Goal: Information Seeking & Learning: Learn about a topic

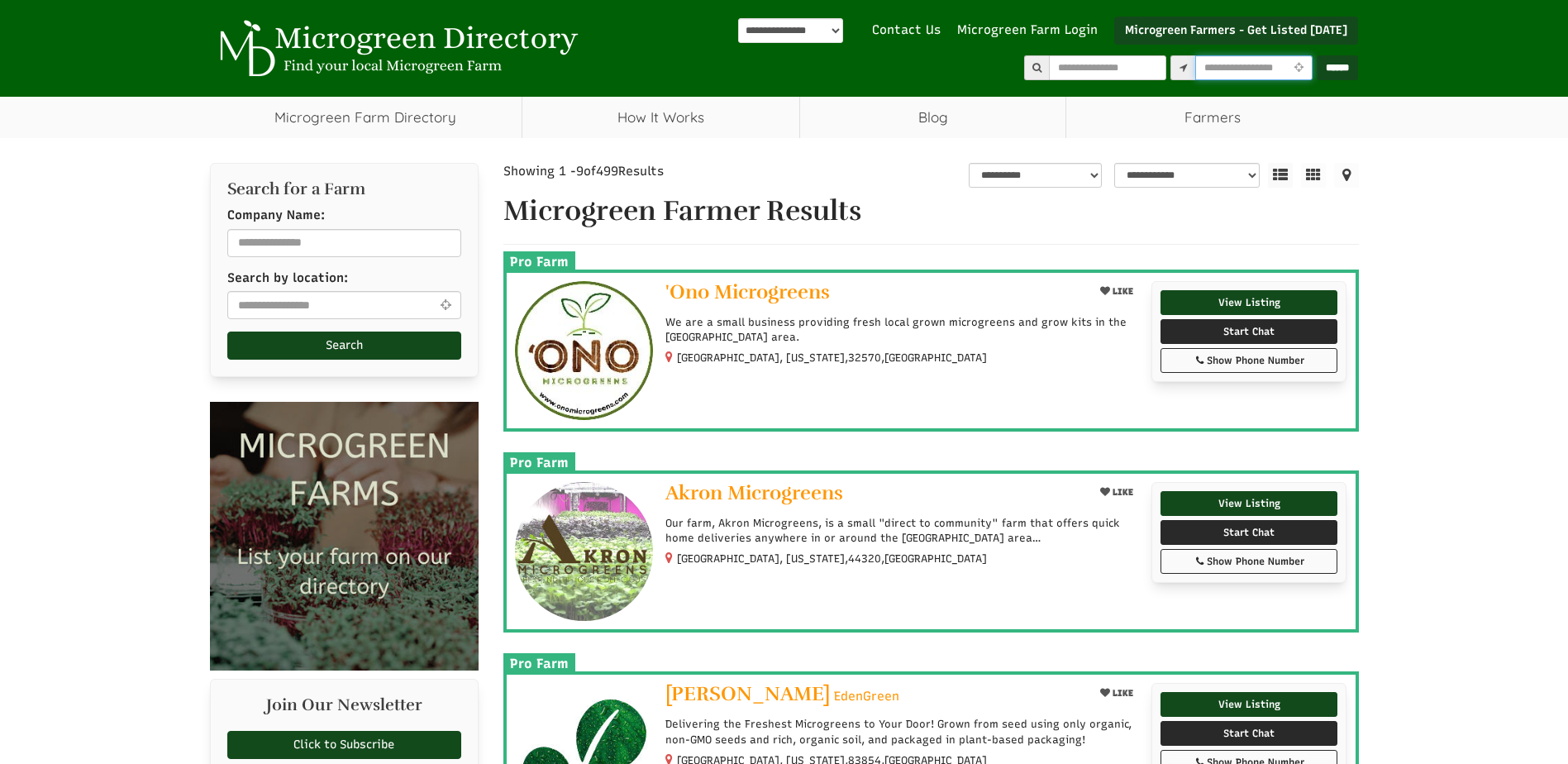
click at [1205, 73] on input "text" at bounding box center [1254, 68] width 118 height 25
click at [298, 303] on input "text" at bounding box center [344, 305] width 234 height 28
type input "**********"
click at [308, 348] on button "Search" at bounding box center [344, 345] width 234 height 28
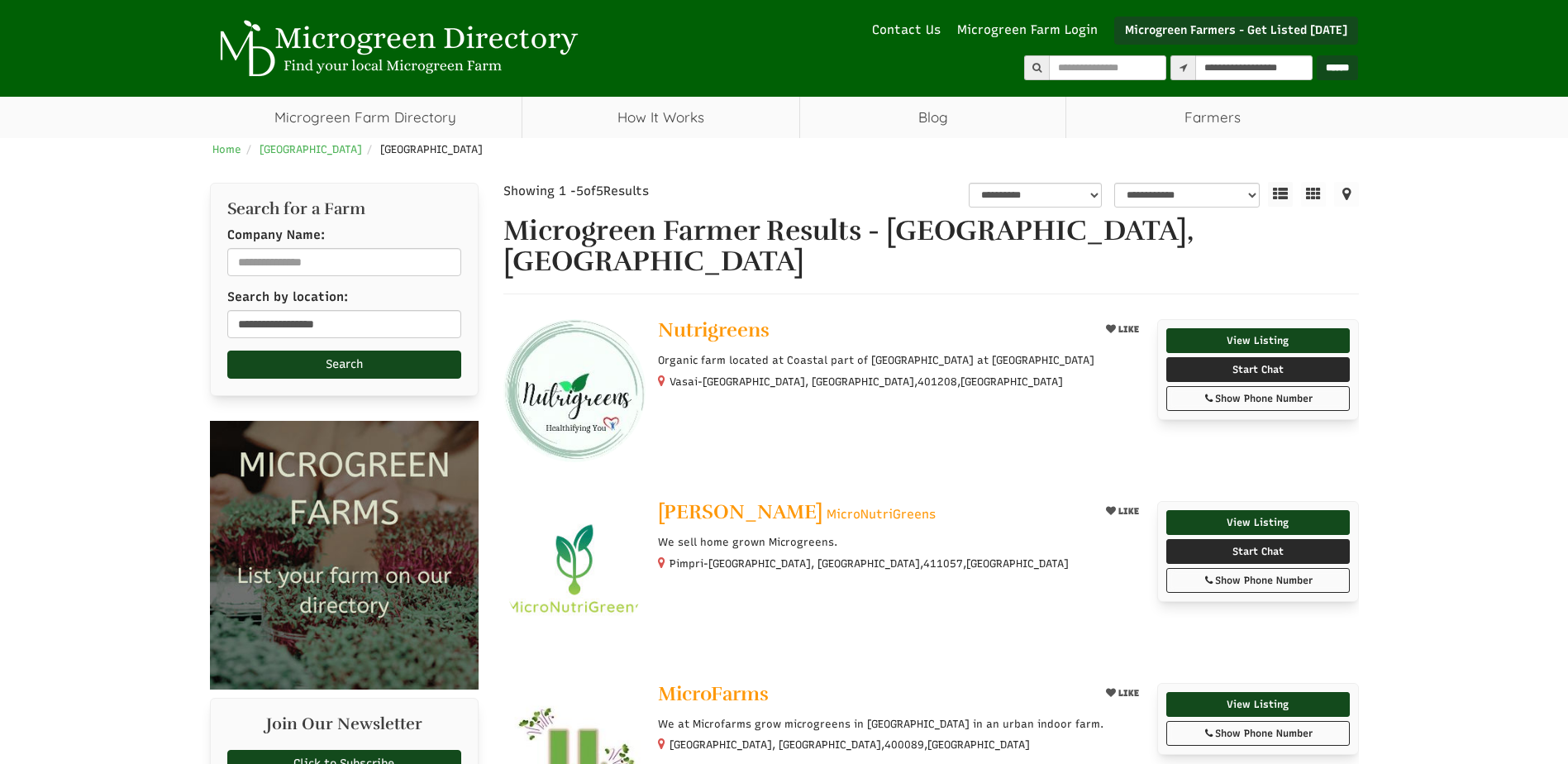
select select "भाषा अनुवाद विजेट"
click at [311, 338] on input "**********" at bounding box center [344, 324] width 234 height 28
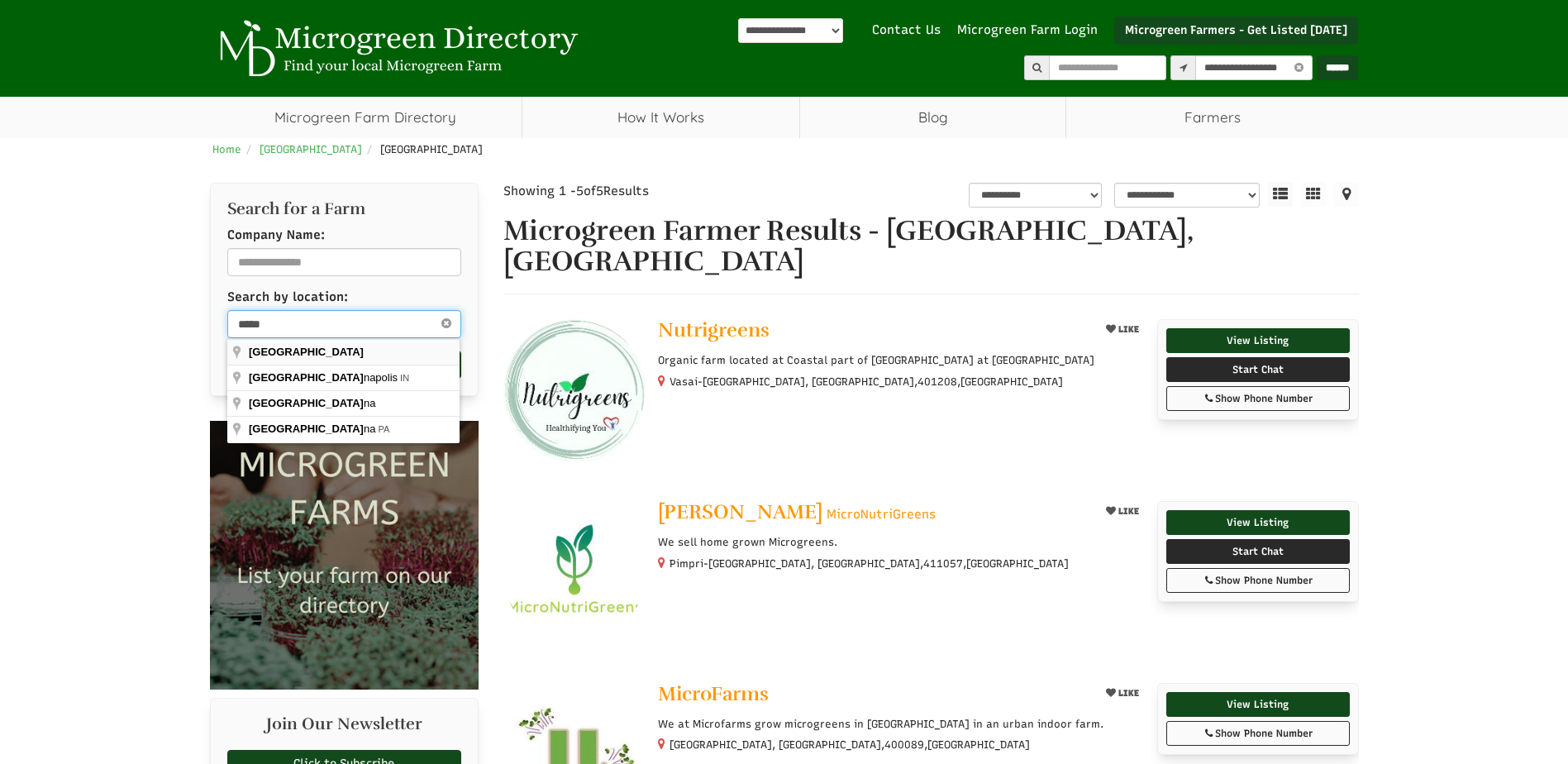
type input "*****"
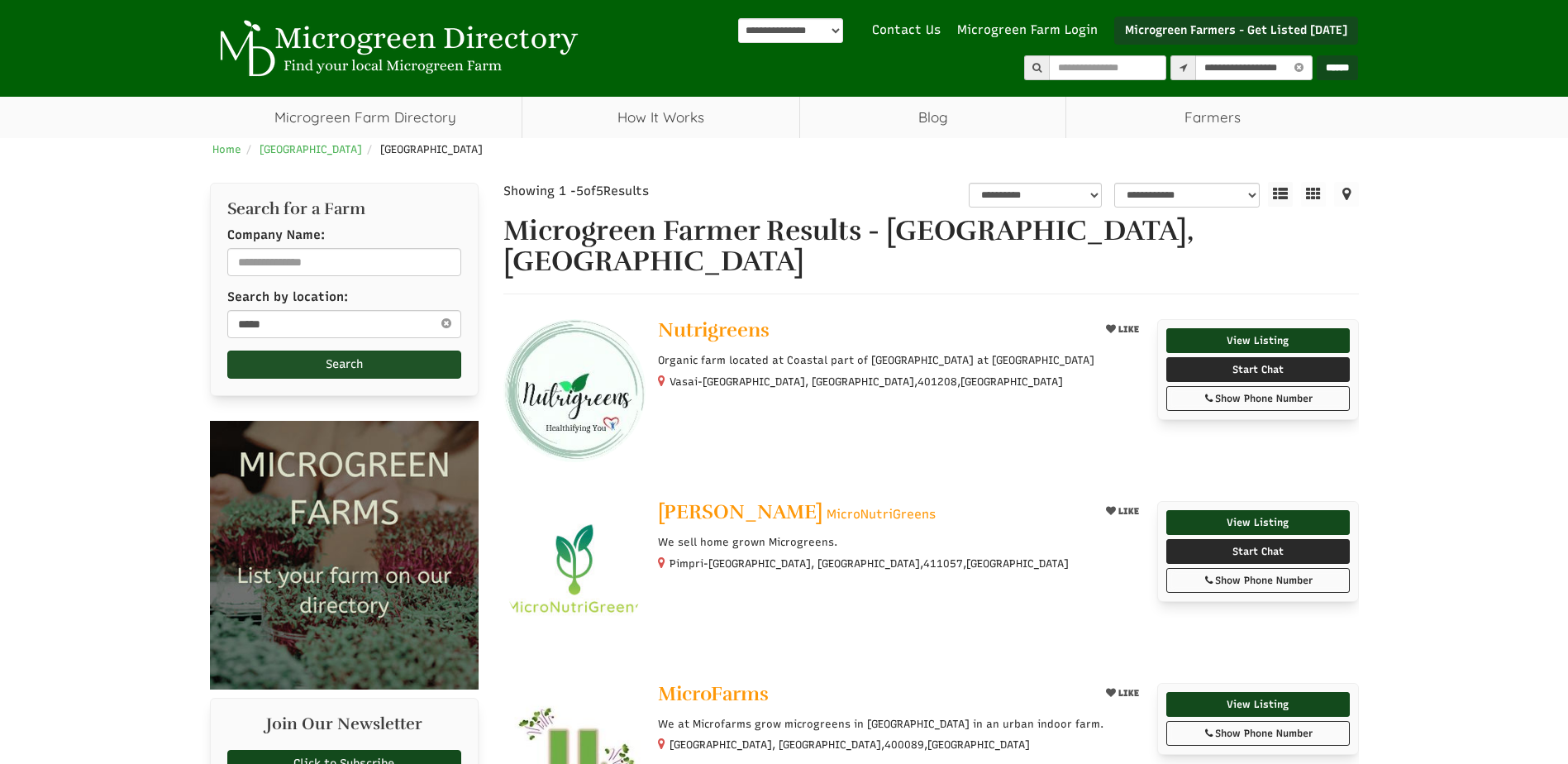
click at [261, 357] on button "Search" at bounding box center [344, 364] width 234 height 28
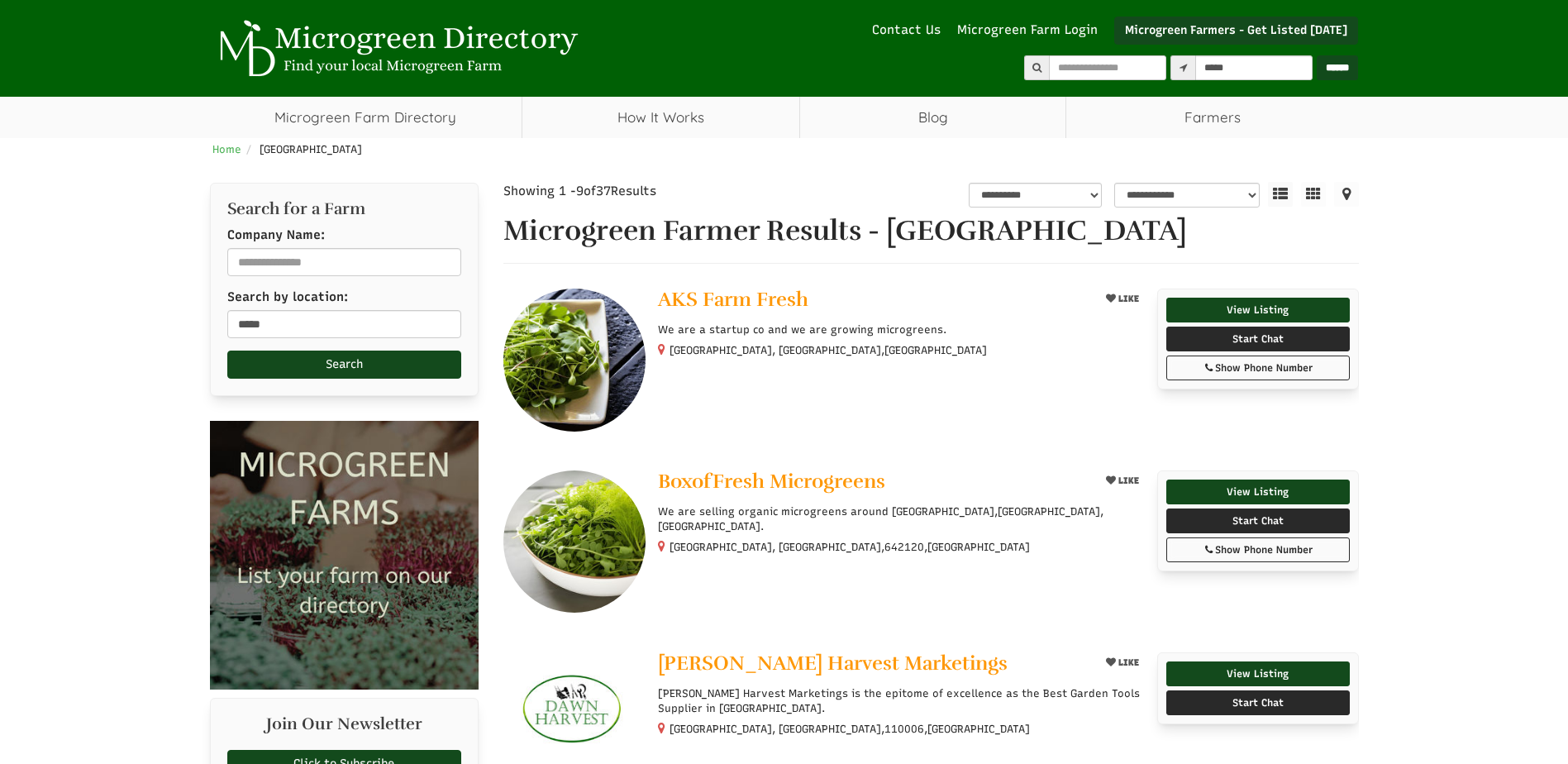
select select "भाषा अनुवाद विजेट"
click at [261, 324] on input "*****" at bounding box center [344, 324] width 234 height 28
click at [304, 359] on button "Search" at bounding box center [344, 364] width 234 height 28
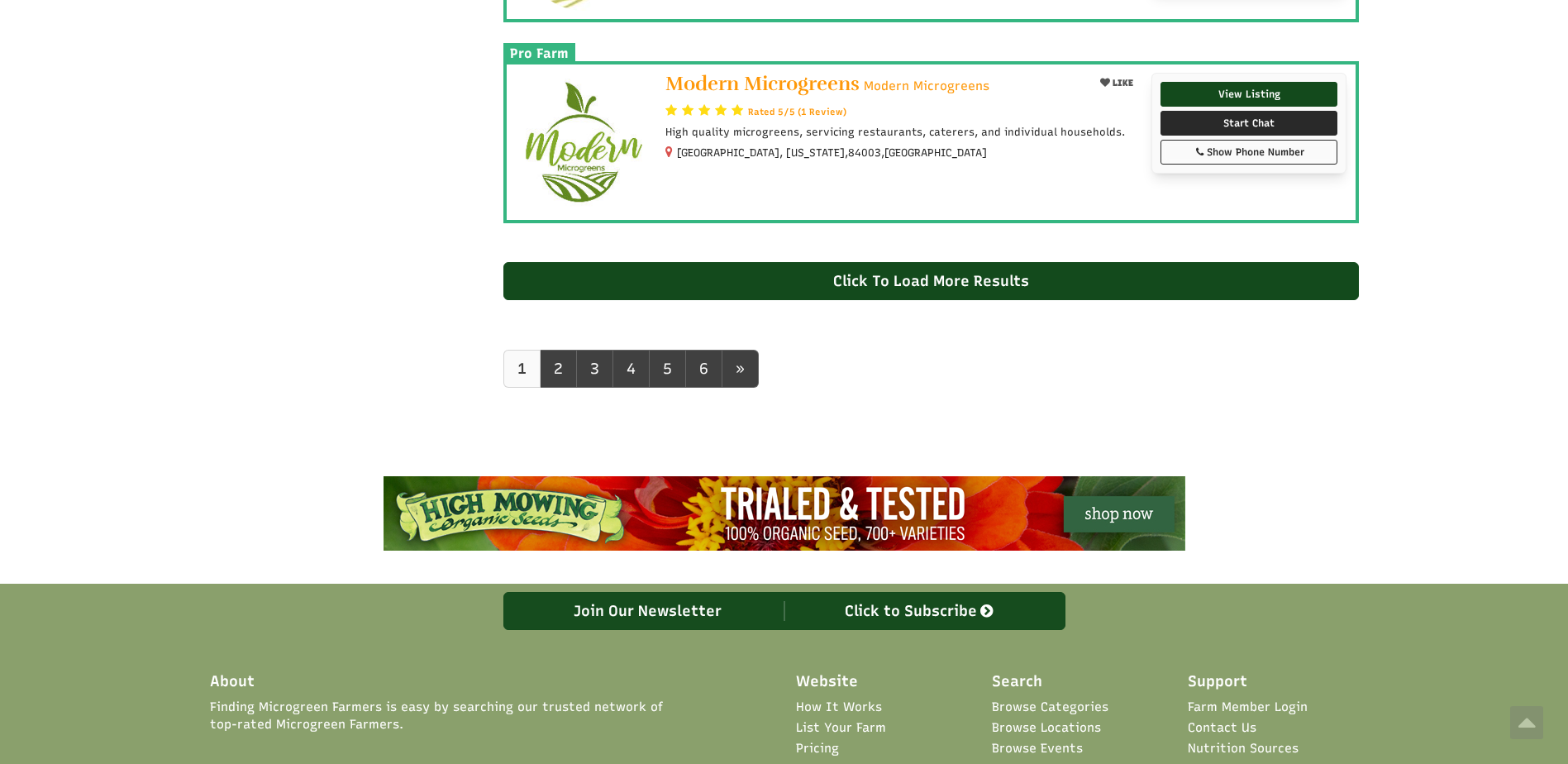
scroll to position [1784, 0]
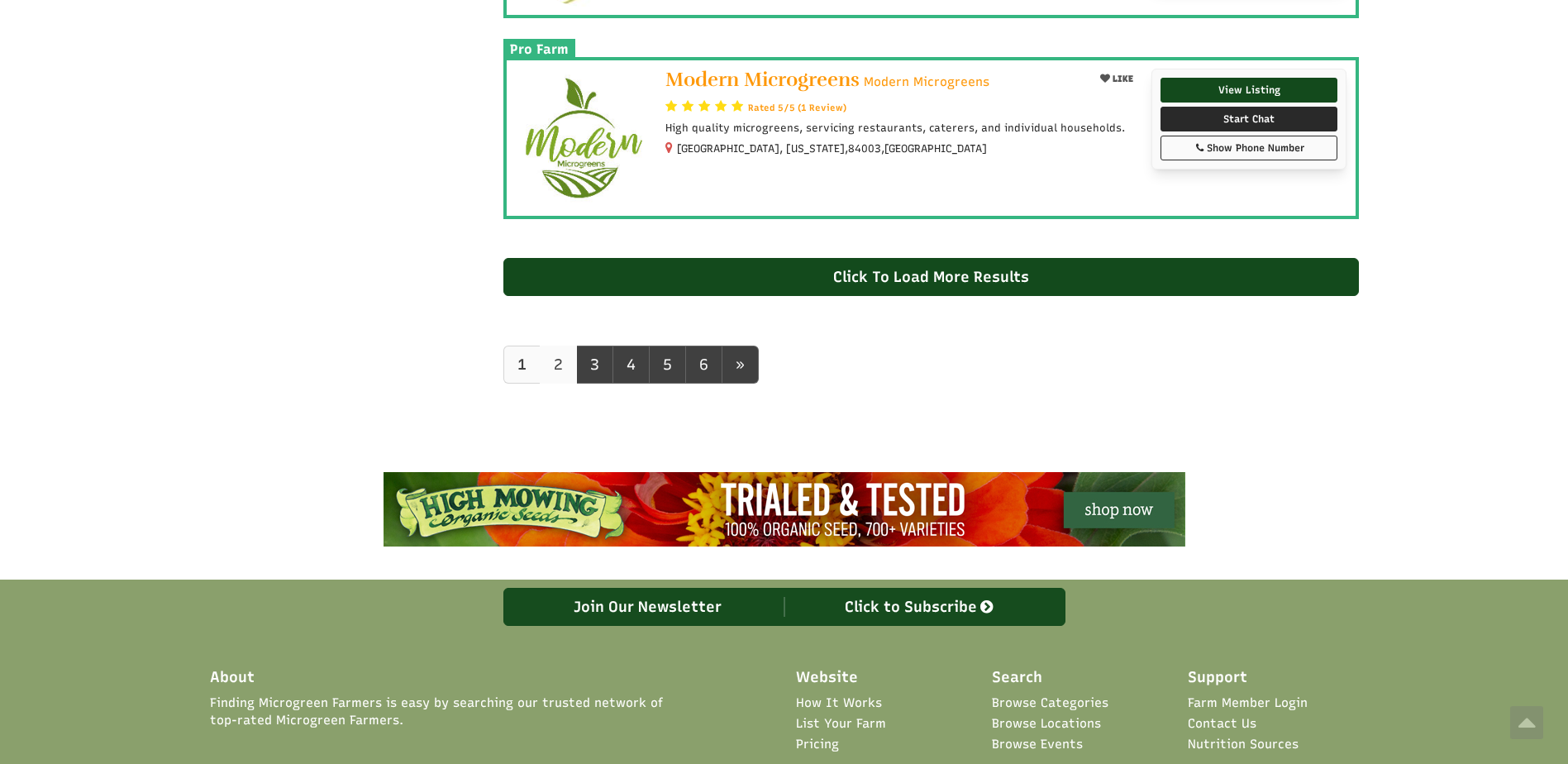
click at [549, 355] on link "2" at bounding box center [559, 365] width 37 height 38
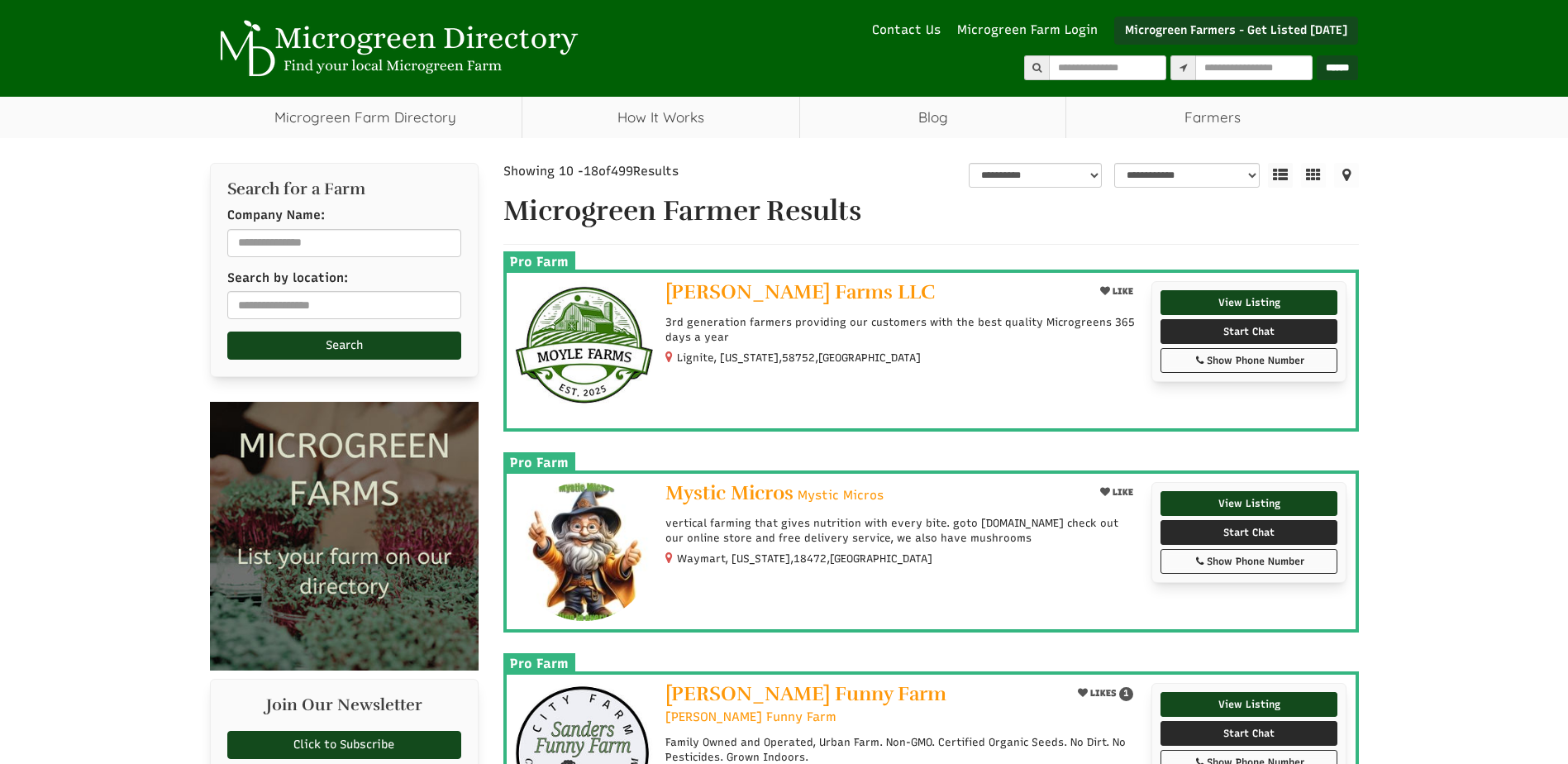
select select "भाषा अनुवाद विजेट"
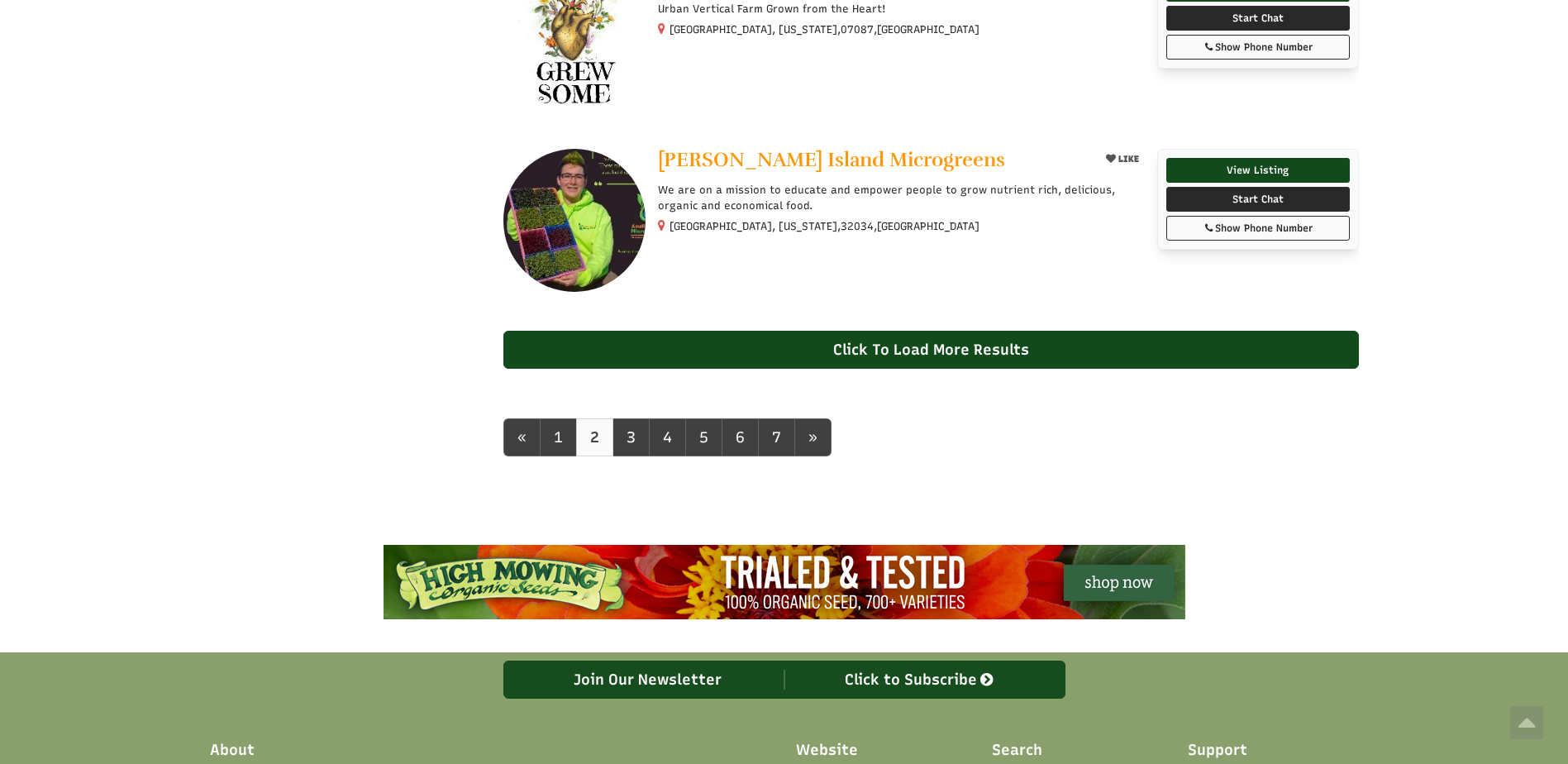
scroll to position [1729, 0]
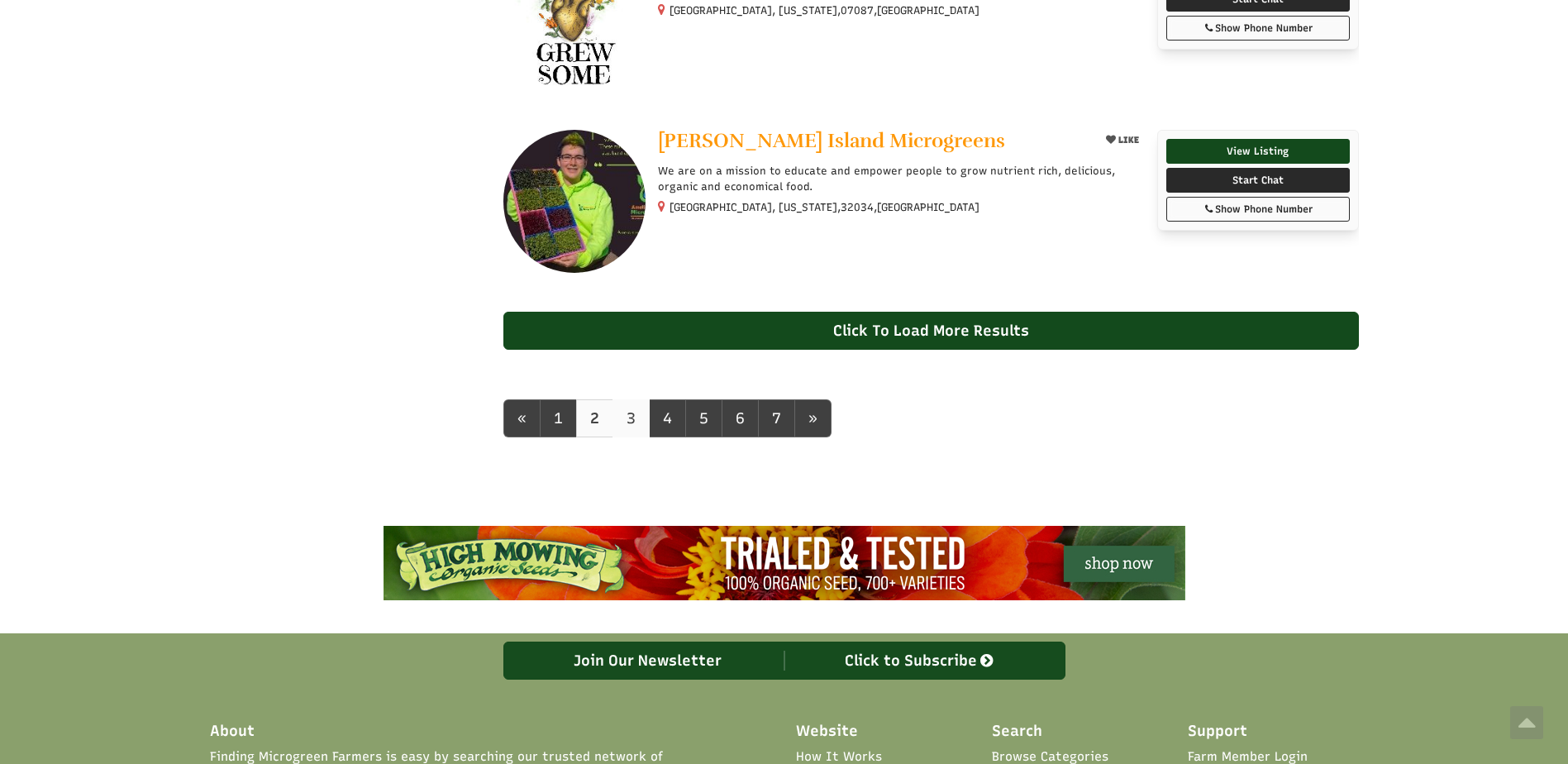
click at [632, 422] on link "3" at bounding box center [631, 419] width 37 height 38
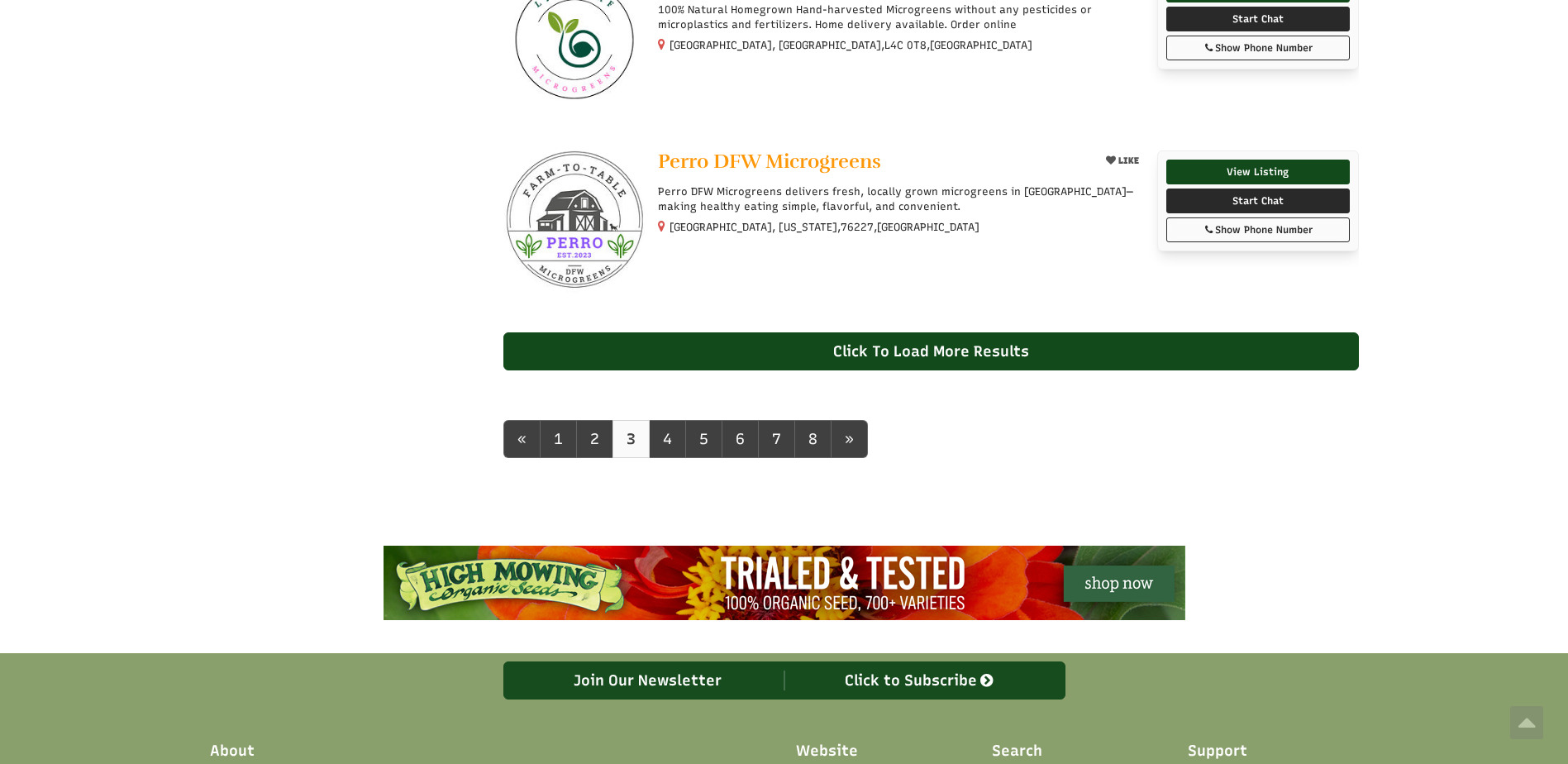
scroll to position [1565, 0]
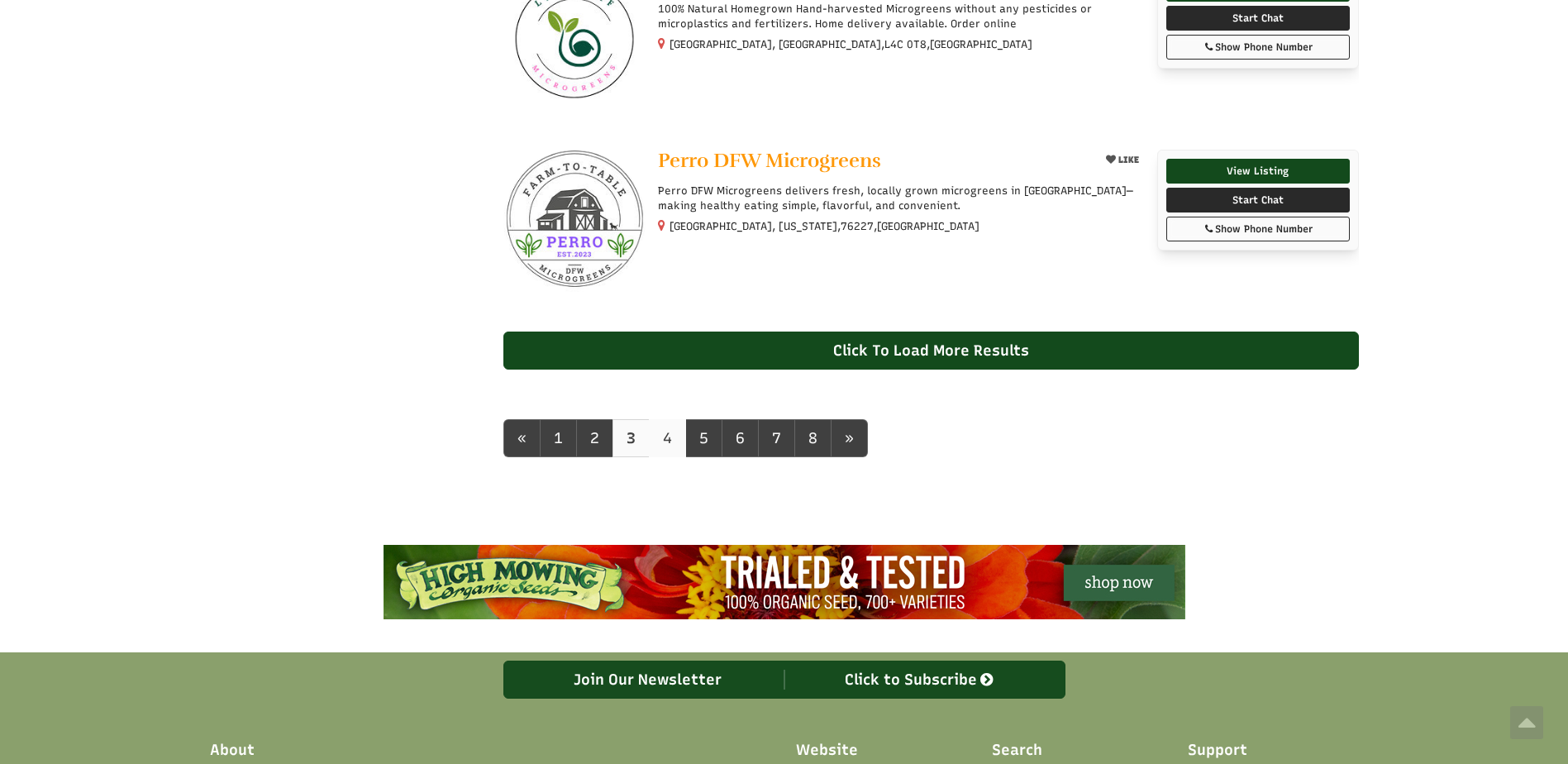
click at [669, 445] on link "4" at bounding box center [667, 438] width 37 height 38
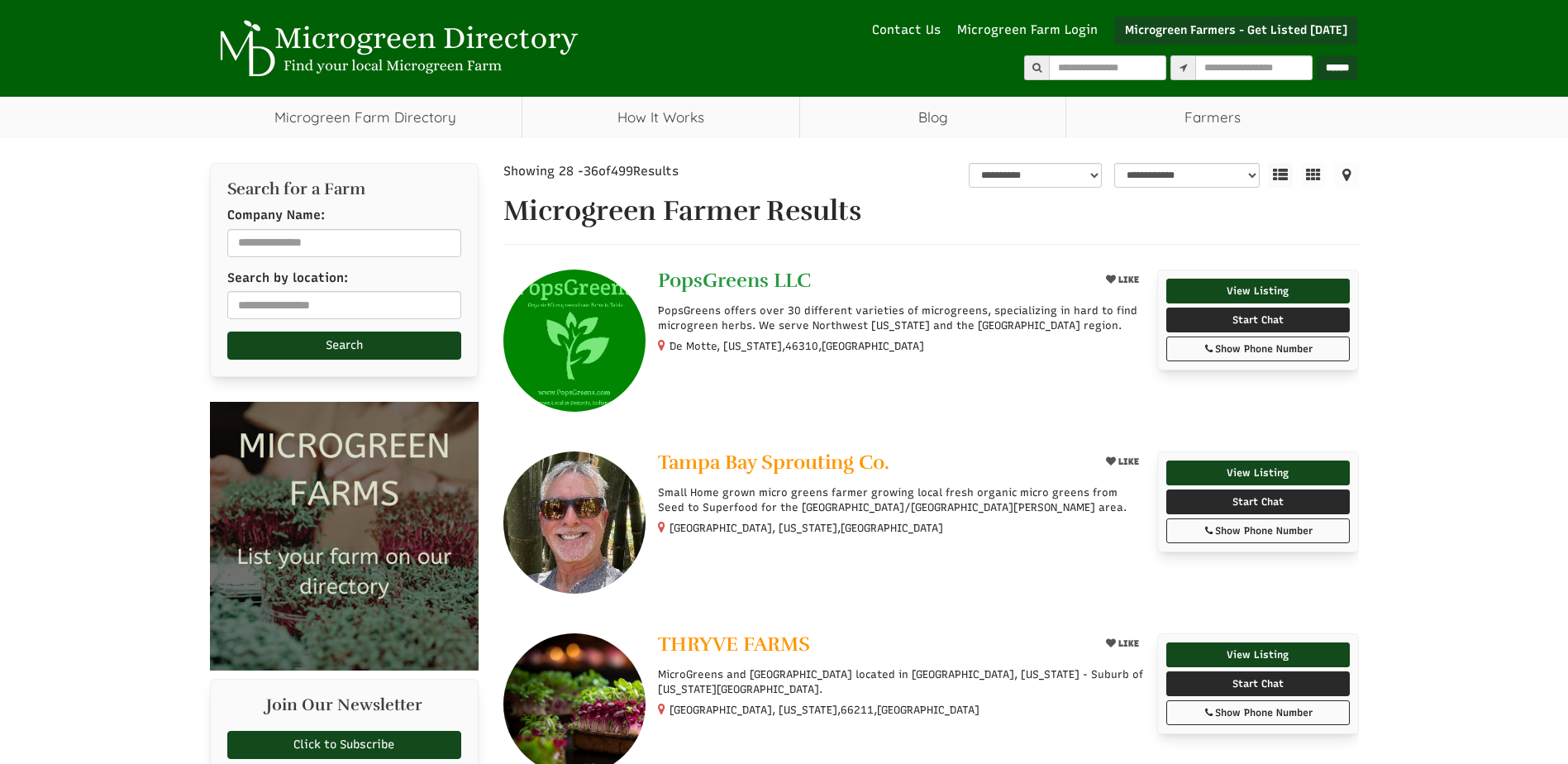
select select "भाषा अनुवाद विजेट"
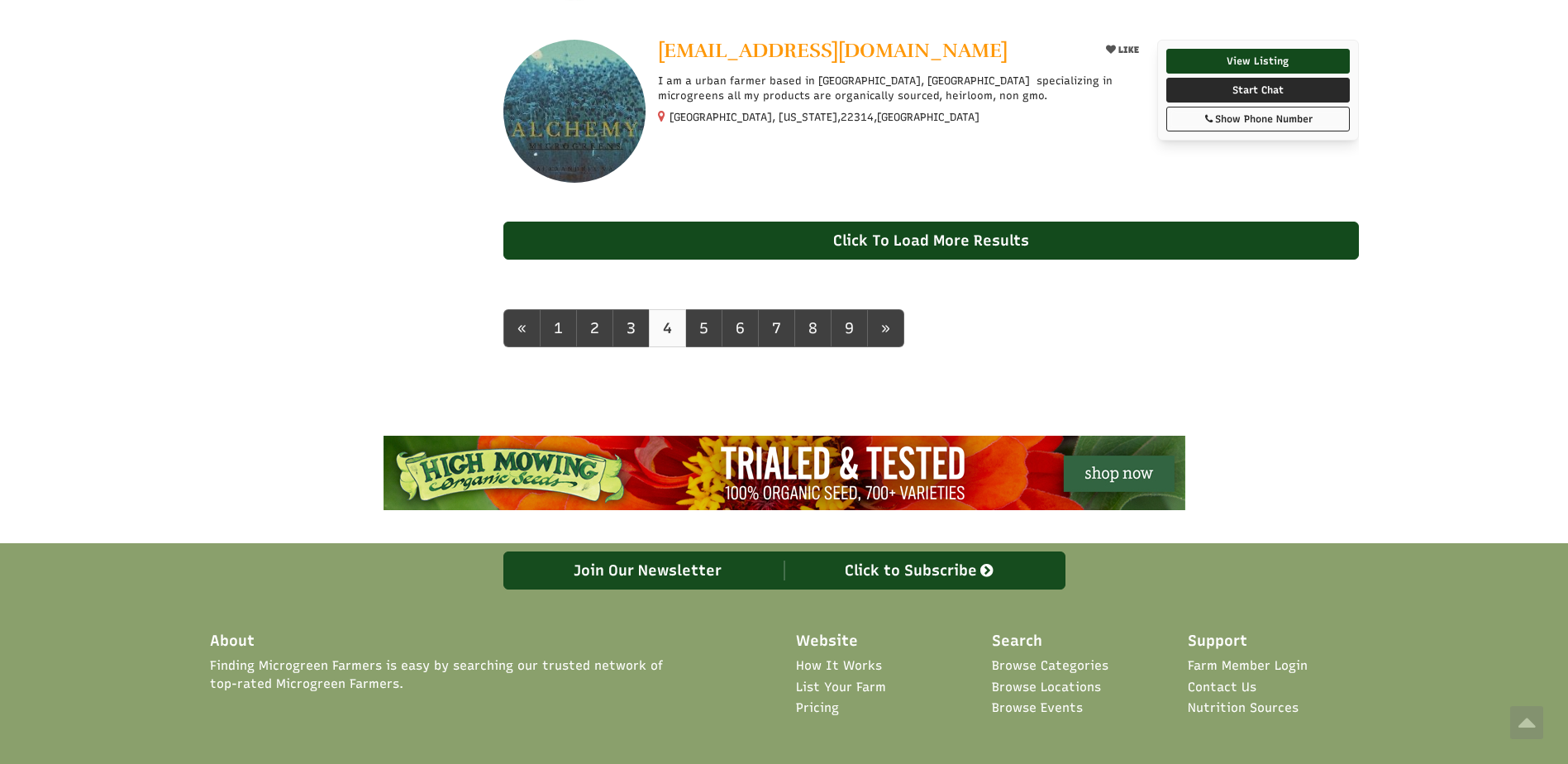
scroll to position [1689, 0]
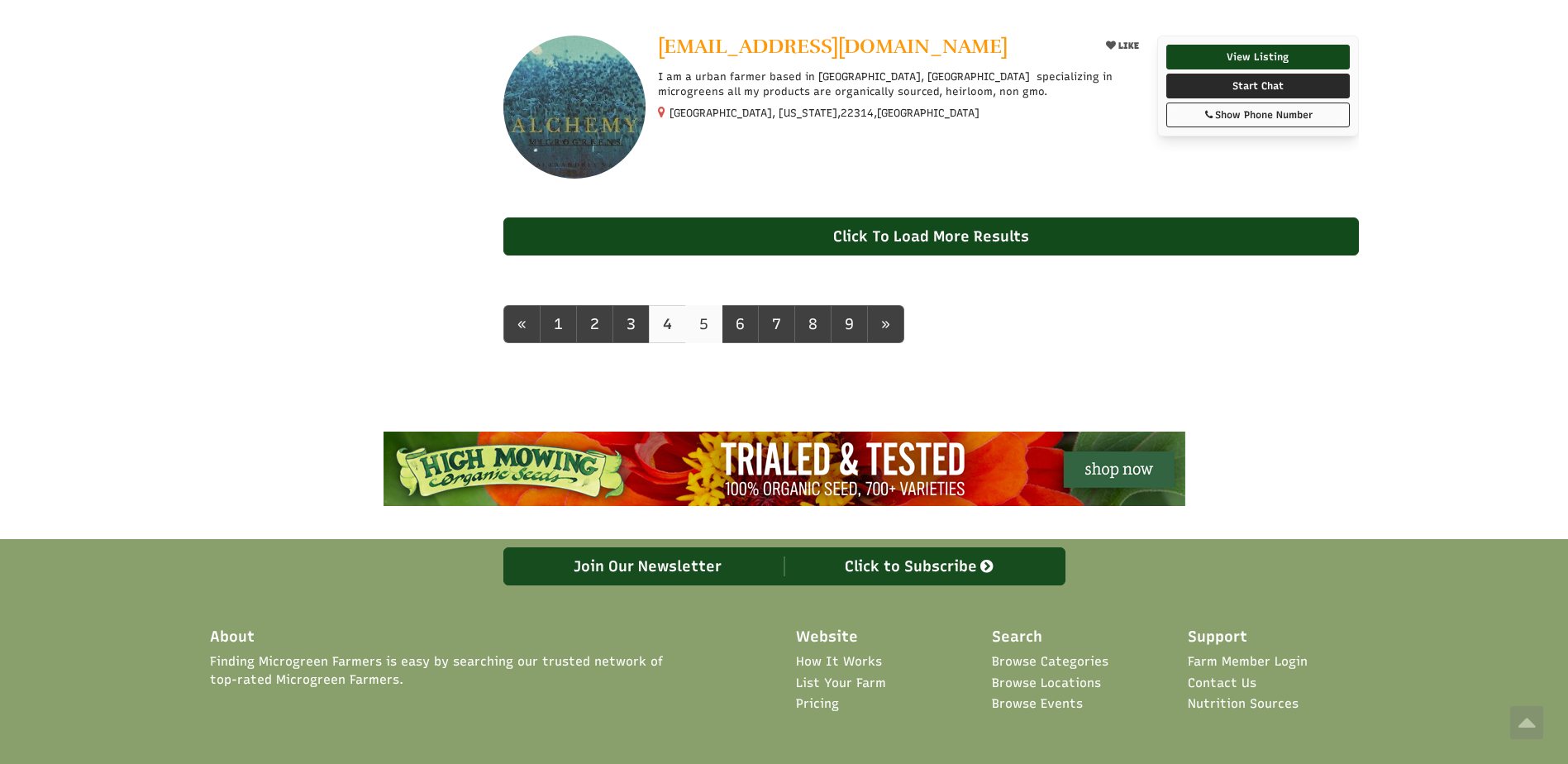
click at [707, 320] on link "5" at bounding box center [704, 324] width 37 height 38
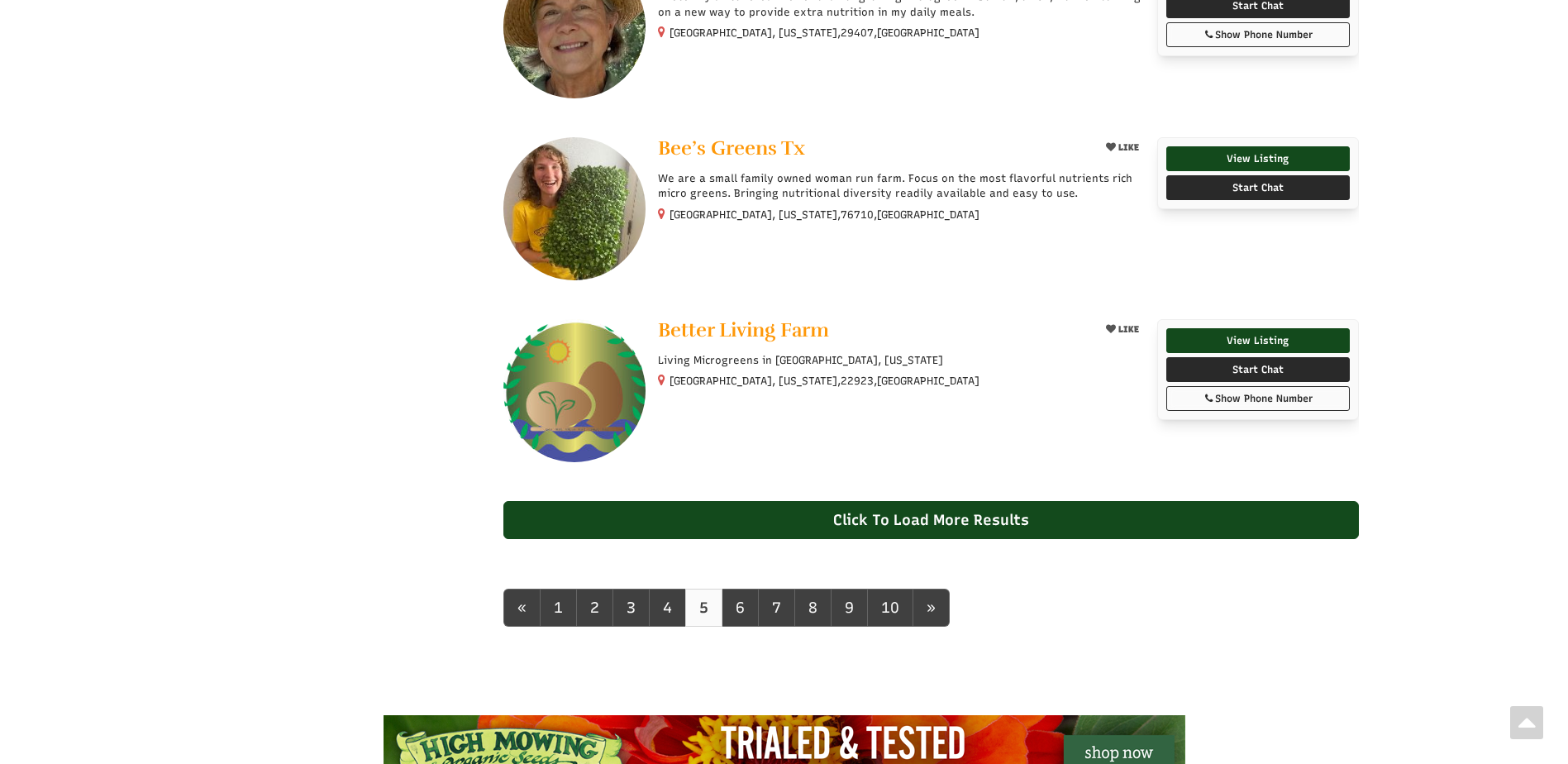
scroll to position [1406, 0]
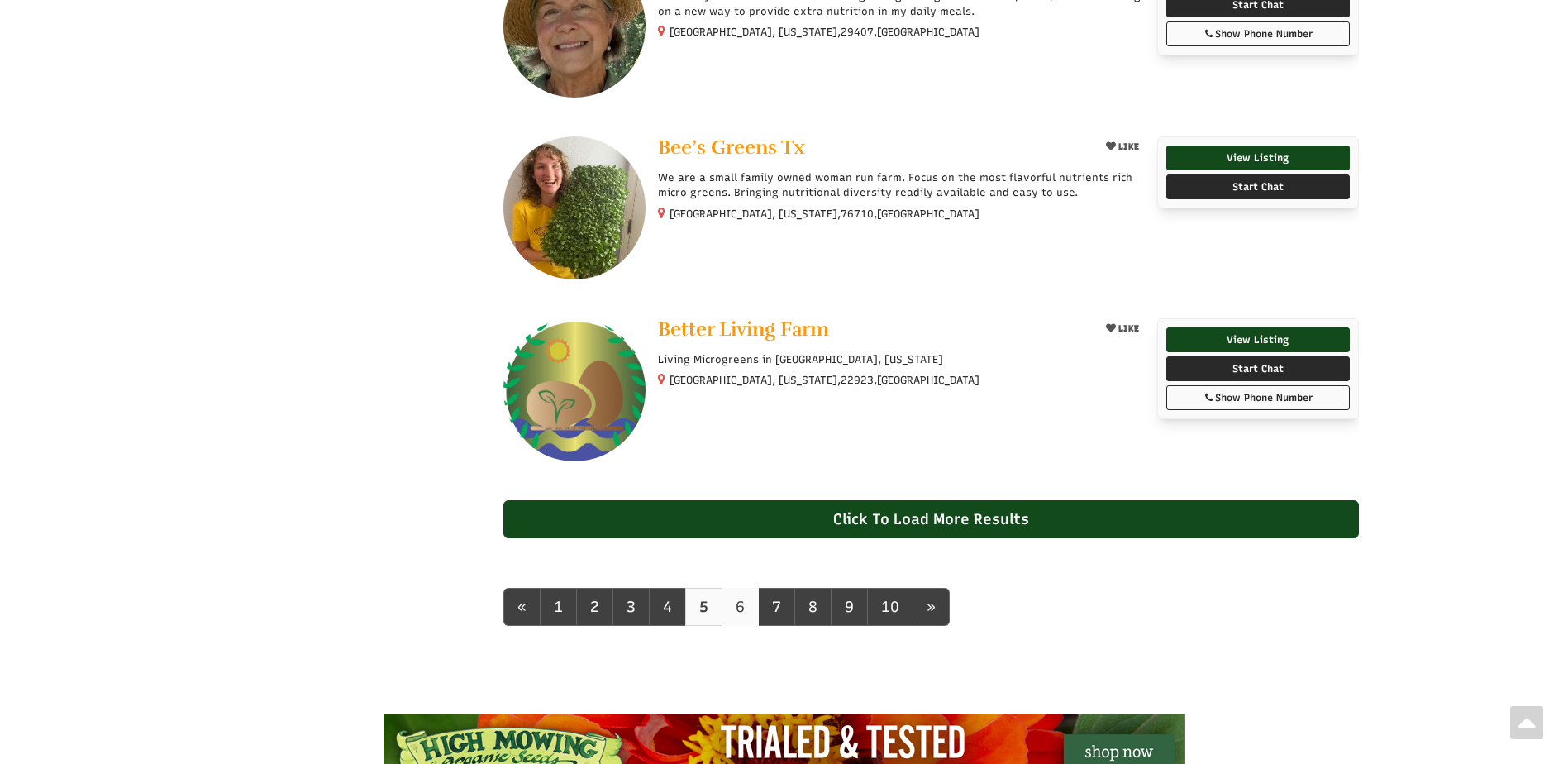
click at [727, 599] on link "6" at bounding box center [740, 607] width 37 height 38
